Goal: Navigation & Orientation: Find specific page/section

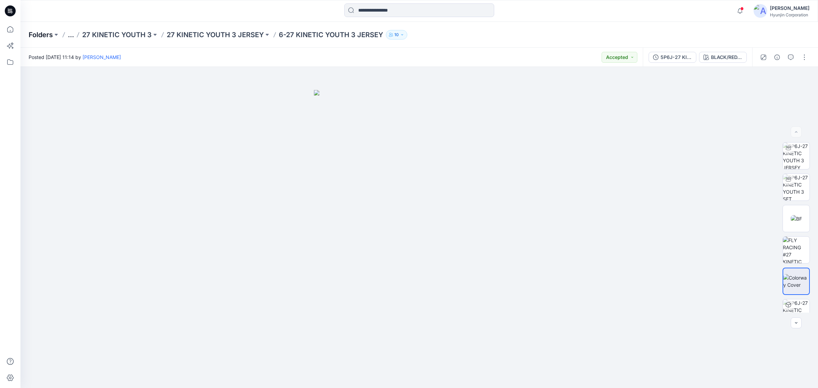
click at [46, 36] on p "Folders" at bounding box center [41, 35] width 24 height 10
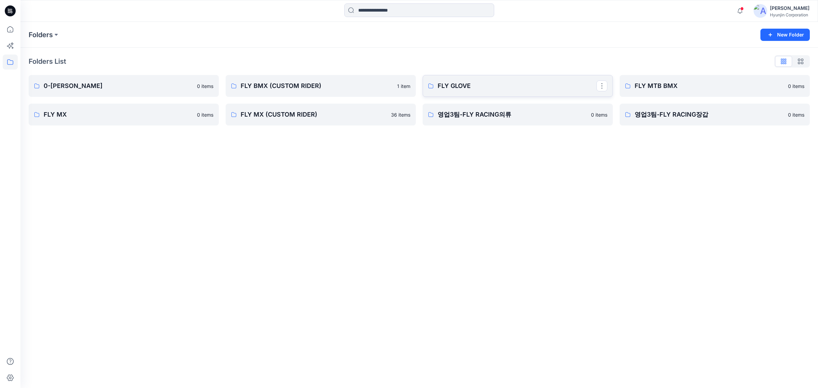
click at [508, 85] on p "FLY GLOVE" at bounding box center [516, 86] width 159 height 10
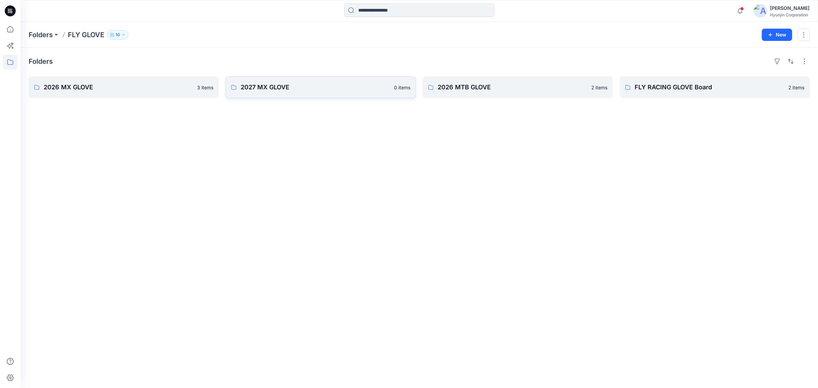
click at [279, 95] on link "2027 MX GLOVE 0 items" at bounding box center [321, 87] width 190 height 22
click at [125, 94] on link "2026 MX GLOVE" at bounding box center [124, 87] width 190 height 22
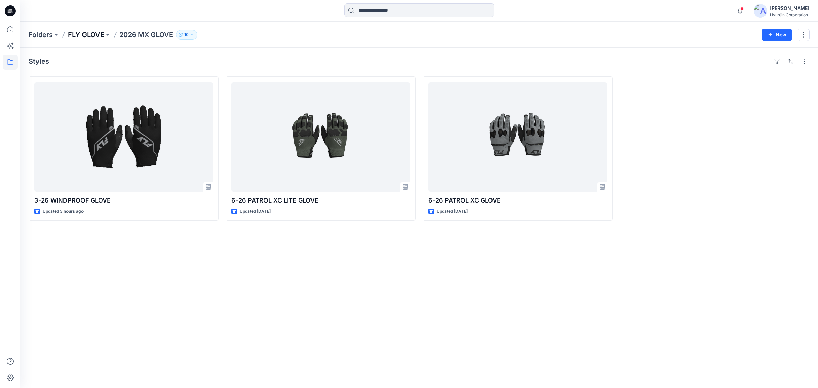
click at [83, 38] on p "FLY GLOVE" at bounding box center [86, 35] width 36 height 10
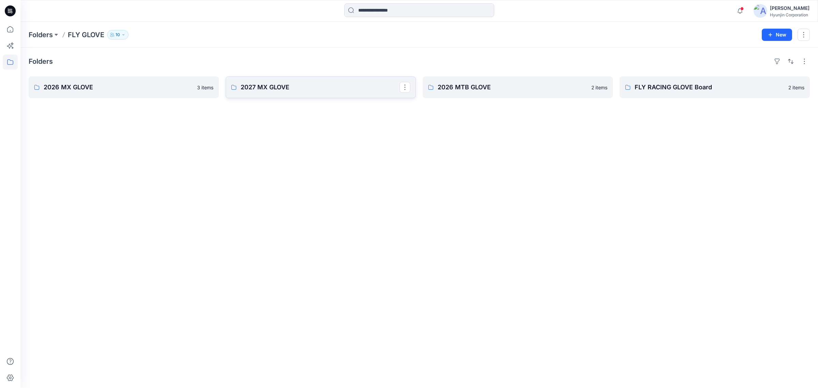
click at [304, 95] on link "2027 MX GLOVE" at bounding box center [321, 87] width 190 height 22
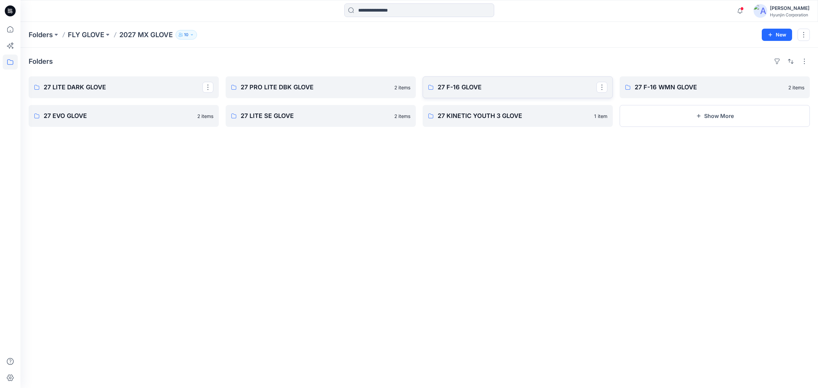
click at [493, 84] on p "27 F-16 GLOVE" at bounding box center [516, 87] width 159 height 10
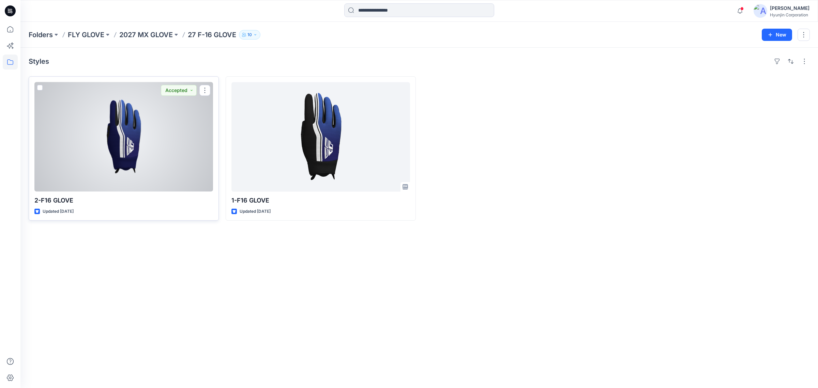
click at [133, 163] on div at bounding box center [123, 136] width 179 height 109
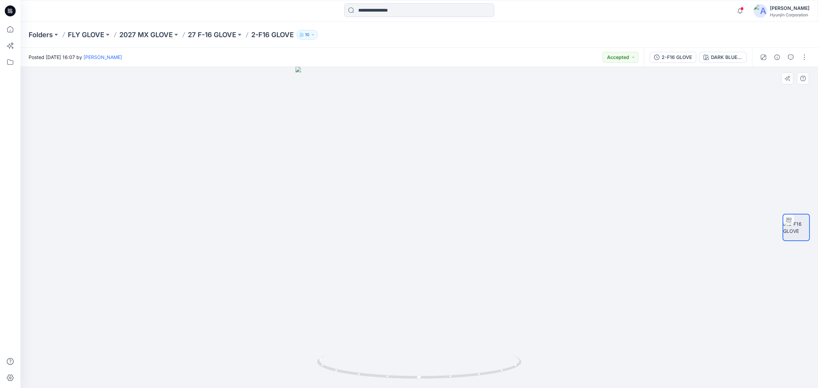
drag, startPoint x: 212, startPoint y: 199, endPoint x: 436, endPoint y: 294, distance: 243.8
click at [212, 199] on div at bounding box center [418, 227] width 797 height 321
drag, startPoint x: 411, startPoint y: 312, endPoint x: 353, endPoint y: 314, distance: 58.3
click at [353, 314] on div at bounding box center [418, 227] width 797 height 321
click at [317, 183] on div at bounding box center [418, 227] width 797 height 321
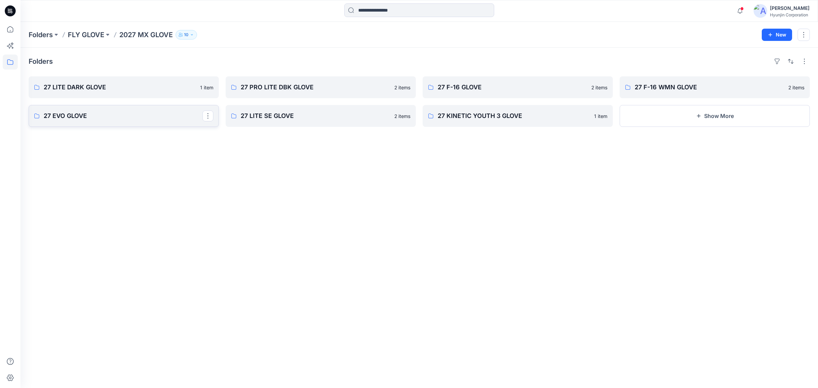
click at [159, 108] on link "27 EVO GLOVE" at bounding box center [124, 116] width 190 height 22
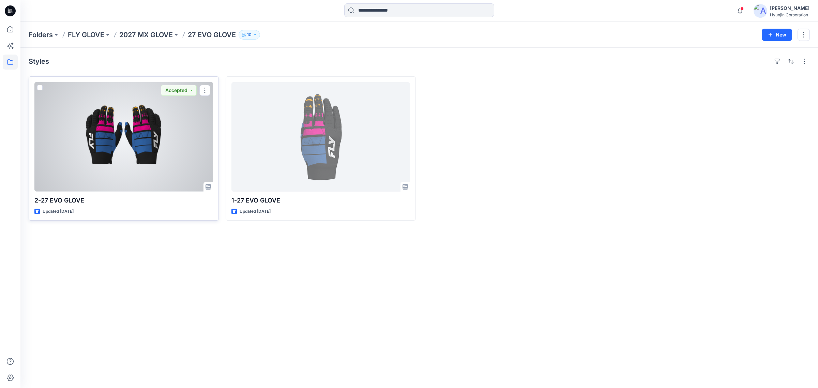
click at [159, 143] on div at bounding box center [123, 136] width 179 height 109
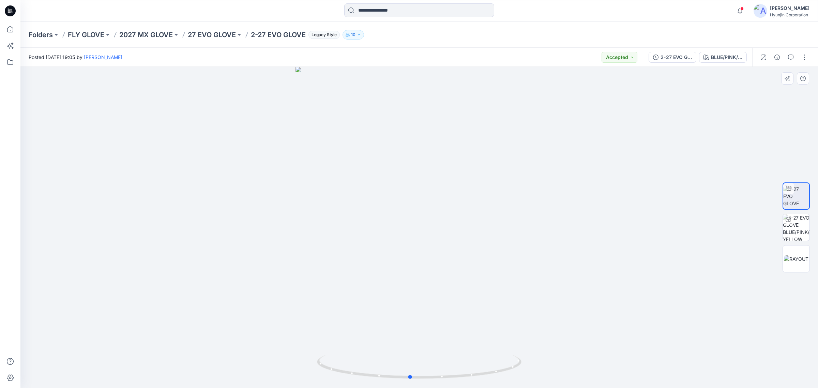
drag, startPoint x: 405, startPoint y: 296, endPoint x: 397, endPoint y: 283, distance: 15.0
click at [397, 283] on div at bounding box center [418, 227] width 797 height 321
drag, startPoint x: 297, startPoint y: 173, endPoint x: 297, endPoint y: 176, distance: 3.4
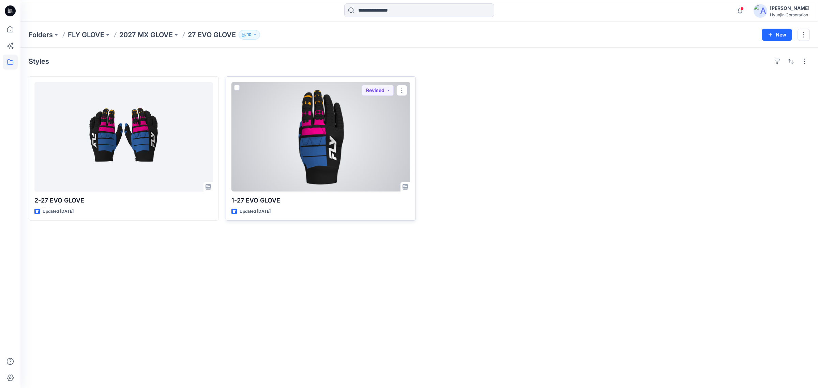
click at [286, 162] on div at bounding box center [320, 136] width 179 height 109
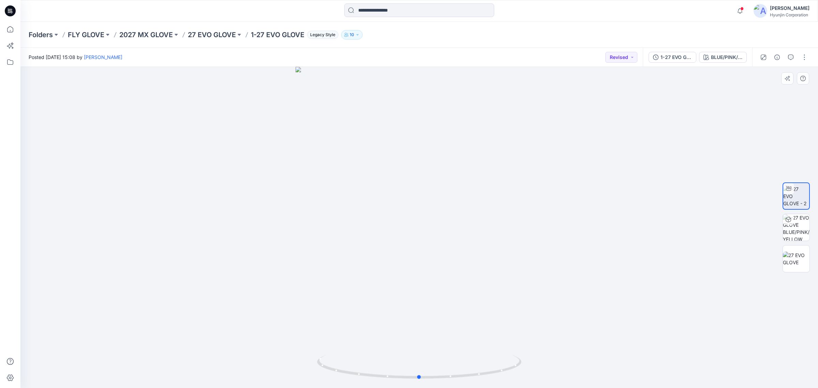
click at [743, 171] on div at bounding box center [418, 227] width 797 height 321
click at [791, 226] on img at bounding box center [795, 227] width 27 height 27
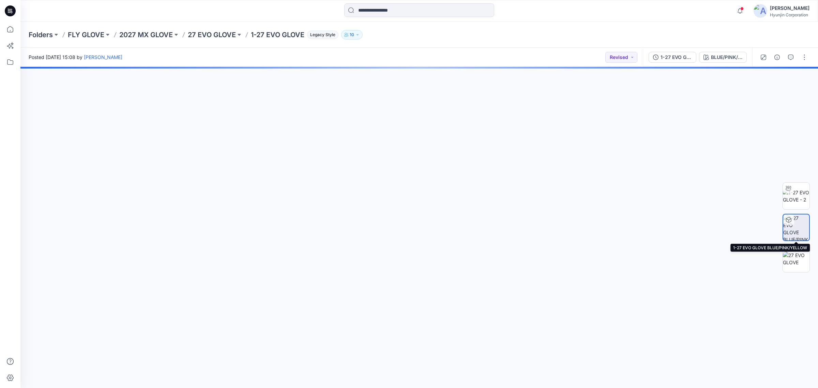
click at [797, 195] on img at bounding box center [795, 196] width 27 height 14
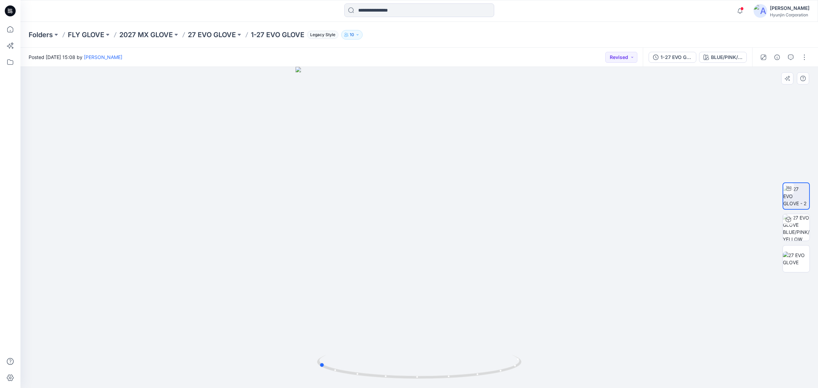
drag, startPoint x: 486, startPoint y: 336, endPoint x: 386, endPoint y: 336, distance: 100.5
click at [386, 336] on div at bounding box center [418, 227] width 797 height 321
click at [89, 34] on p "FLY GLOVE" at bounding box center [86, 35] width 36 height 10
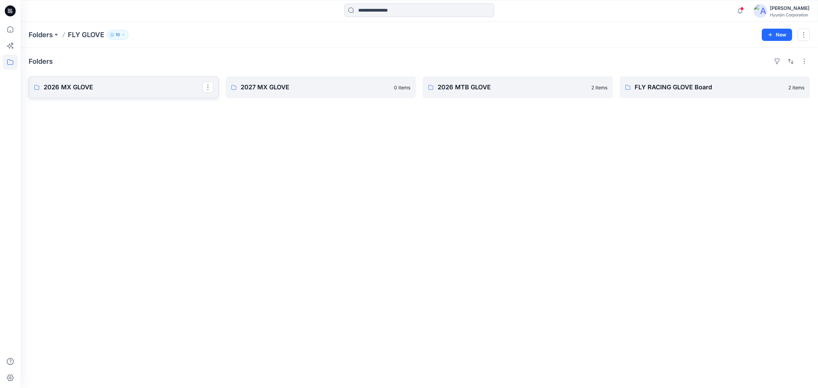
click at [160, 89] on p "2026 MX GLOVE" at bounding box center [123, 87] width 159 height 10
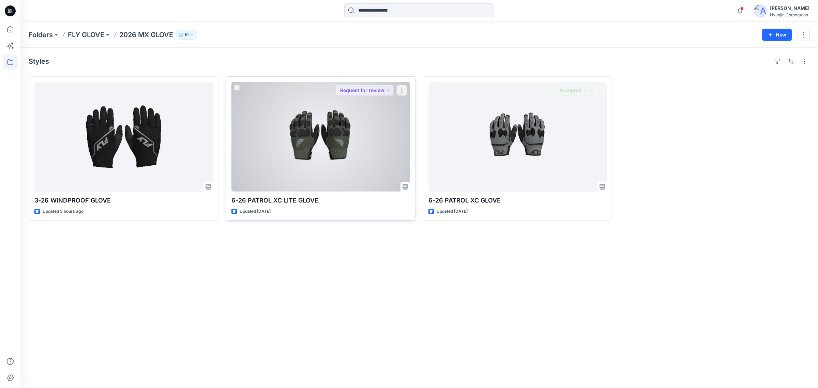
click at [312, 143] on div at bounding box center [320, 136] width 179 height 109
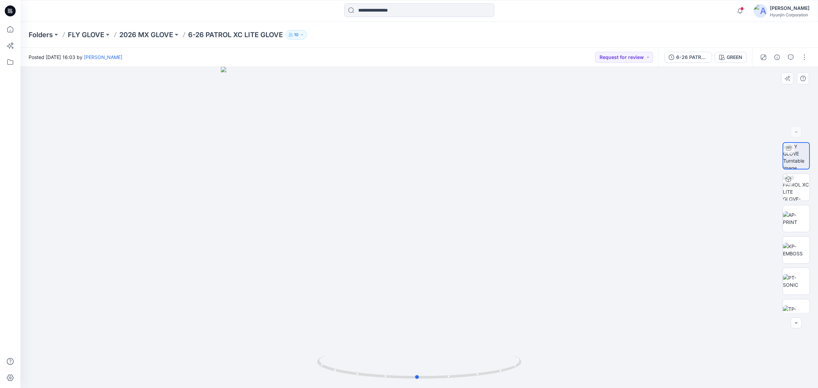
drag, startPoint x: 541, startPoint y: 314, endPoint x: 539, endPoint y: 307, distance: 7.1
click at [539, 307] on div at bounding box center [418, 227] width 797 height 321
drag, startPoint x: 99, startPoint y: 310, endPoint x: 299, endPoint y: 327, distance: 200.7
click at [99, 310] on div at bounding box center [418, 227] width 797 height 321
drag, startPoint x: 413, startPoint y: 340, endPoint x: 527, endPoint y: 331, distance: 114.5
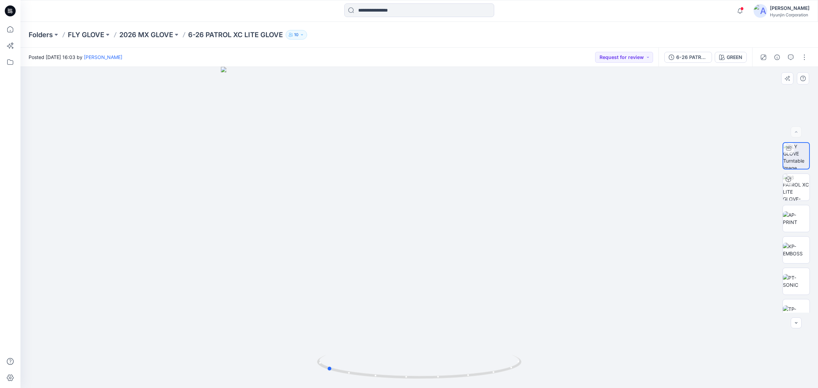
click at [527, 331] on div at bounding box center [418, 227] width 797 height 321
click at [720, 60] on button "GREEN" at bounding box center [730, 57] width 32 height 11
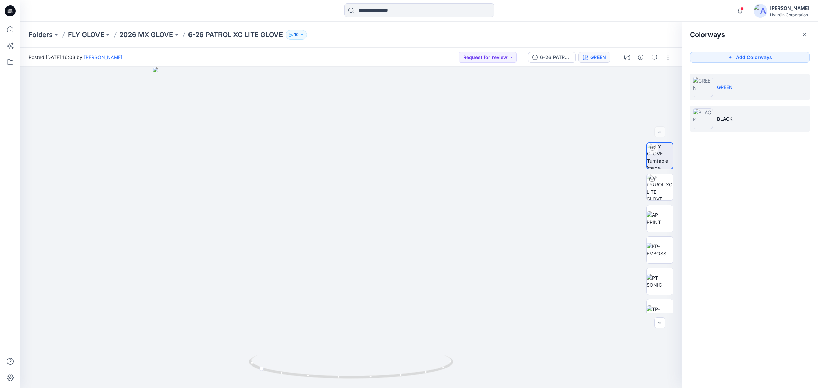
click at [726, 124] on li "BLACK" at bounding box center [749, 119] width 120 height 26
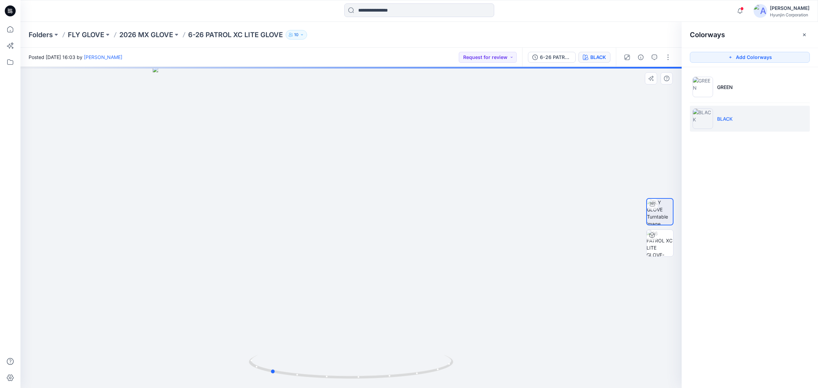
drag, startPoint x: 418, startPoint y: 333, endPoint x: 338, endPoint y: 324, distance: 81.2
click at [338, 324] on div at bounding box center [350, 227] width 661 height 321
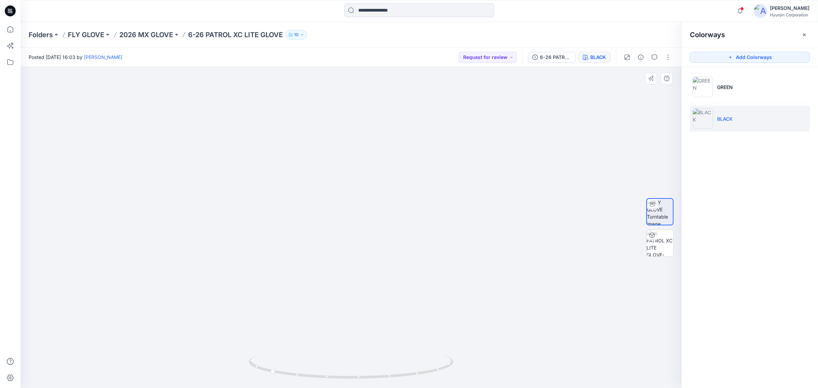
drag, startPoint x: 434, startPoint y: 213, endPoint x: 411, endPoint y: 271, distance: 61.8
click at [411, 271] on img at bounding box center [349, 209] width 664 height 357
drag, startPoint x: 425, startPoint y: 346, endPoint x: 502, endPoint y: 339, distance: 77.9
click at [502, 339] on div at bounding box center [350, 227] width 661 height 321
